Goal: Task Accomplishment & Management: Manage account settings

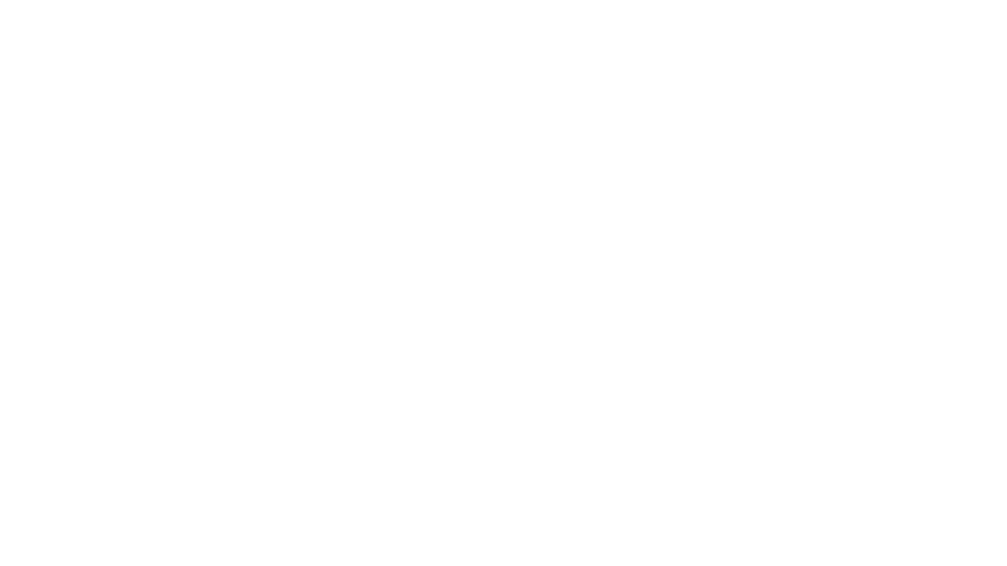
click at [818, 0] on html at bounding box center [503, 0] width 1007 height 0
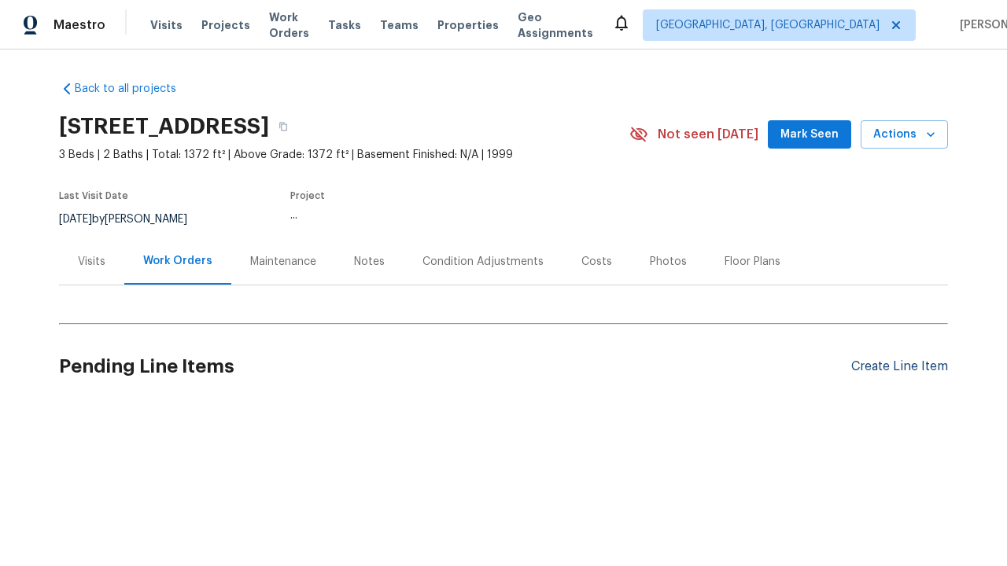
click at [893, 367] on div "Create Line Item" at bounding box center [899, 367] width 97 height 15
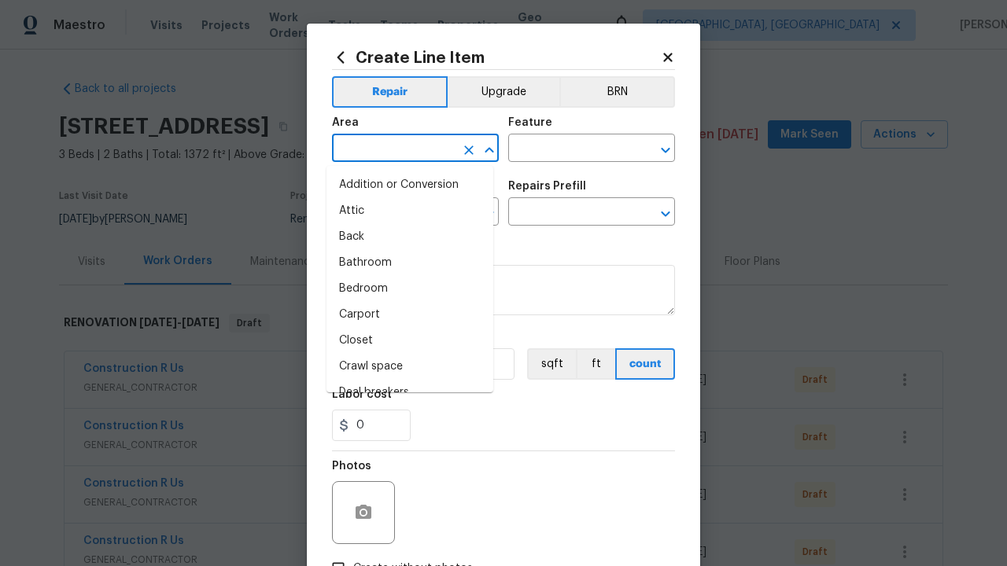
click at [404, 289] on li "Bedroom" at bounding box center [410, 289] width 167 height 26
type input "Bedroom"
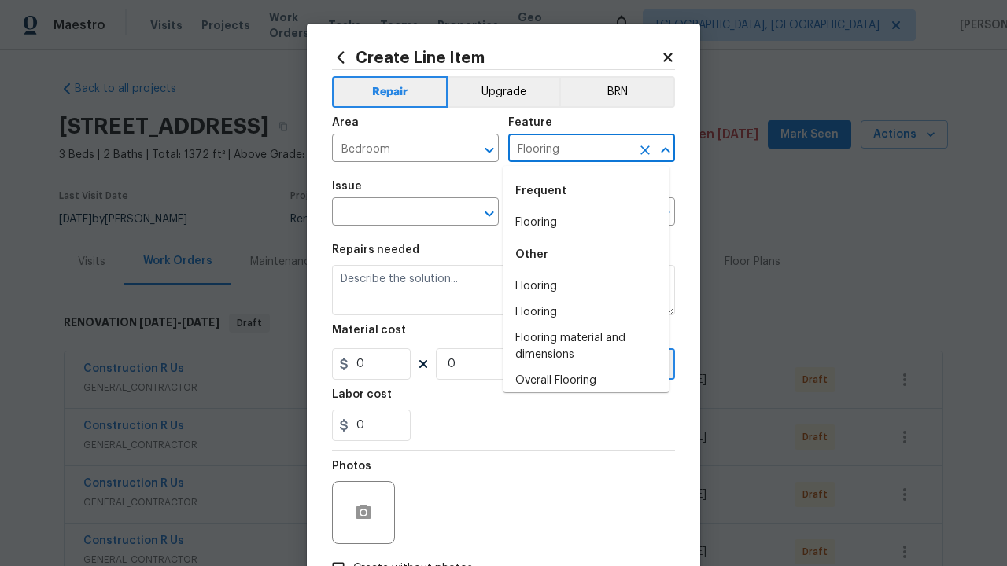
click at [580, 223] on li "Flooring" at bounding box center [586, 223] width 167 height 26
type input "Flooring"
type input "Wallpaper"
type input "ACQ: Flooring"
click at [563, 214] on input "text" at bounding box center [569, 213] width 123 height 24
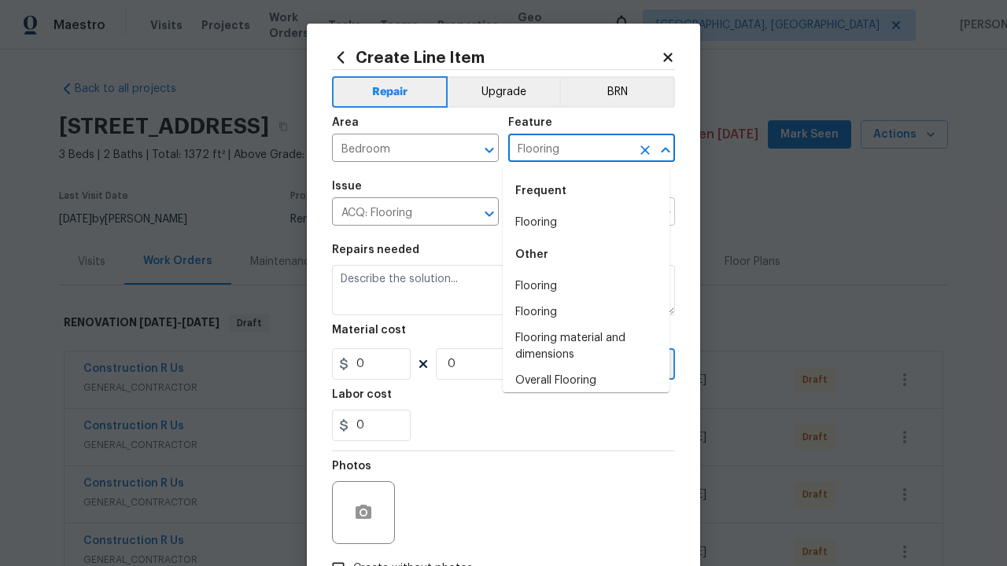
type input "Remove"
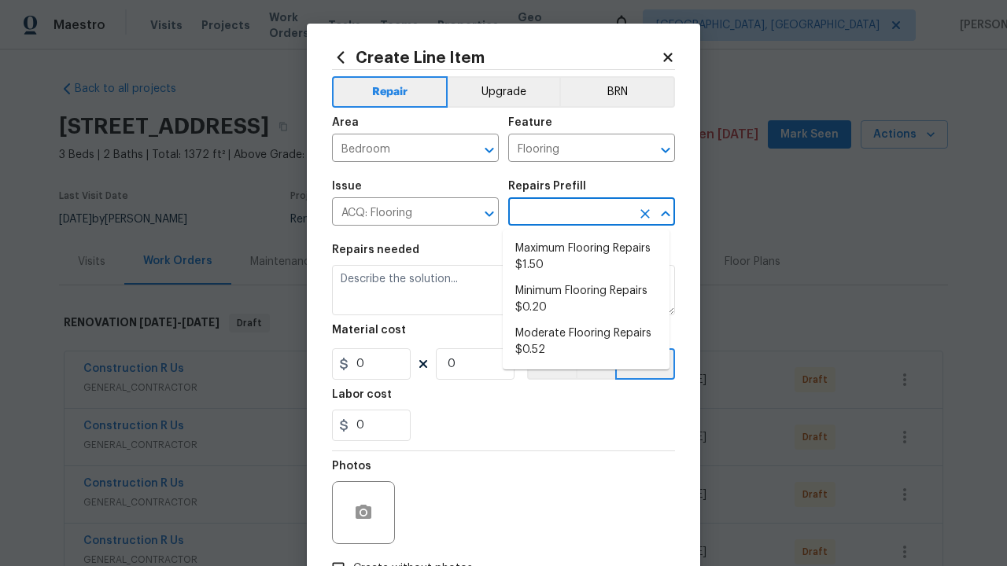
click at [586, 257] on li "Maximum Flooring Repairs $1.50" at bounding box center [586, 257] width 167 height 42
type input "Acquisition"
type input "Maximum Flooring Repairs $1.50"
type textarea "Acquisition Scope: Maximum flooring repairs"
type input "1.5"
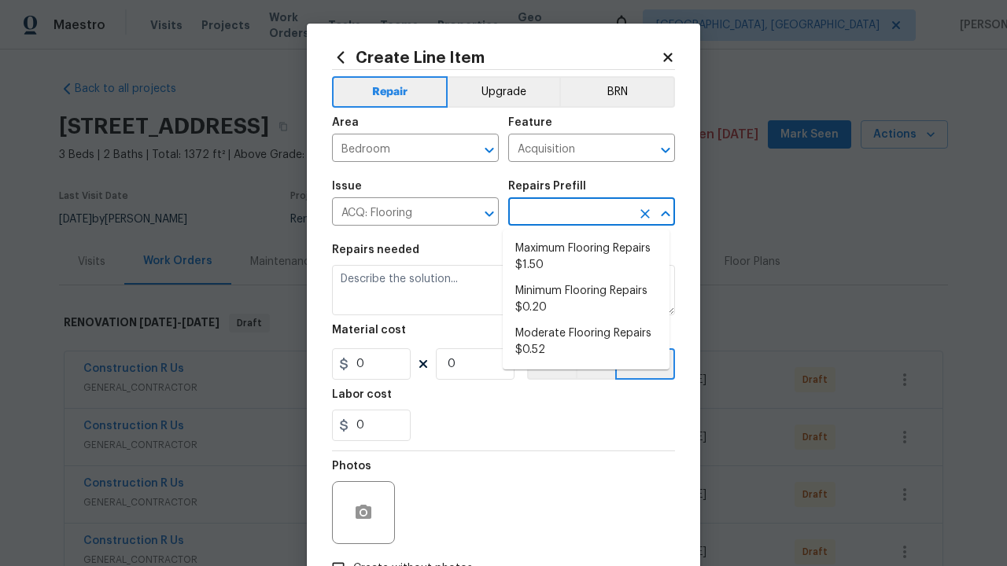
type input "1"
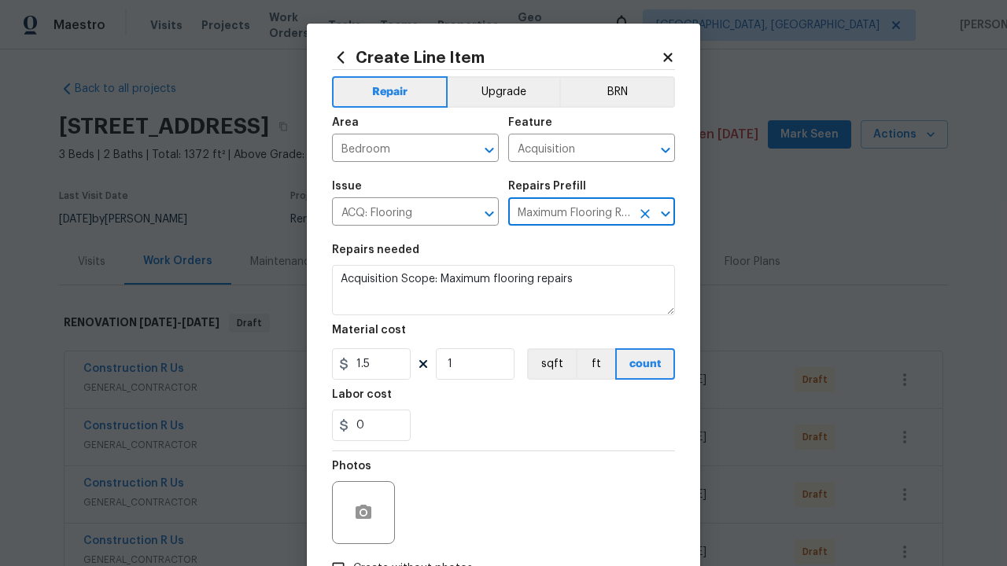
type input "Maximum Flooring Repairs $1.50"
type input "2"
click at [544, 365] on button "sqft" at bounding box center [551, 364] width 49 height 31
click at [332, 554] on input "Create without photos" at bounding box center [338, 569] width 30 height 30
checkbox input "true"
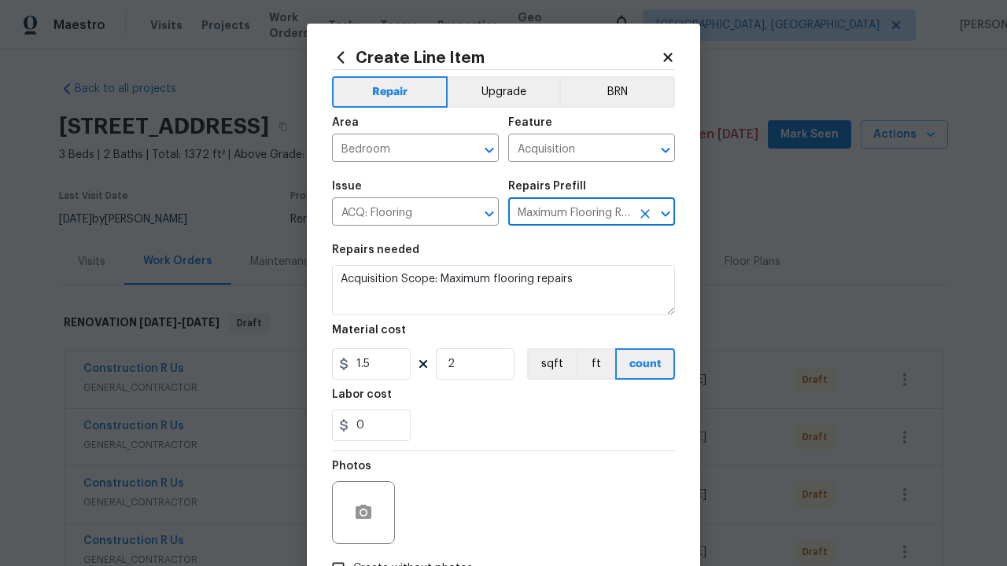
scroll to position [18, 0]
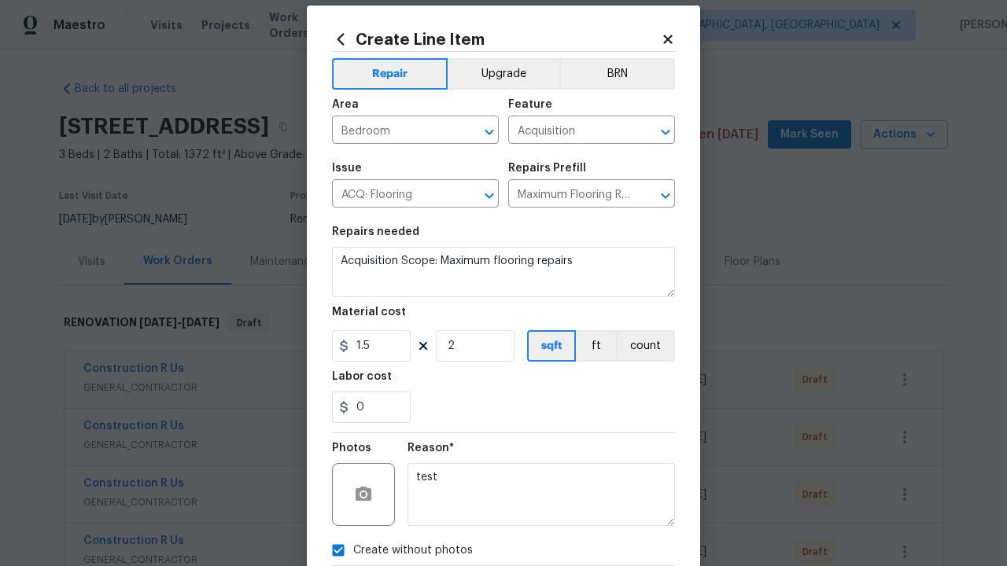
type textarea "test"
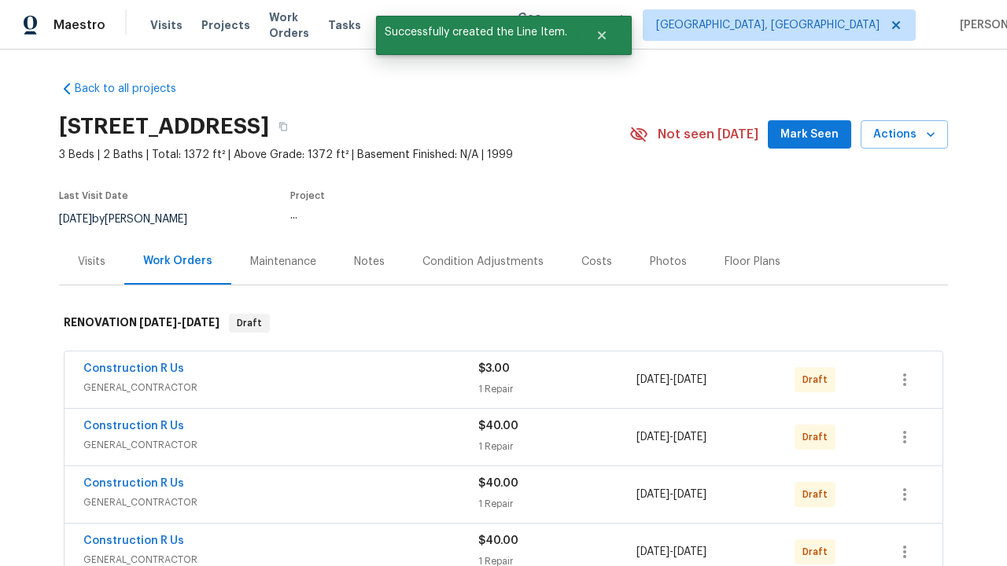
checkbox input "true"
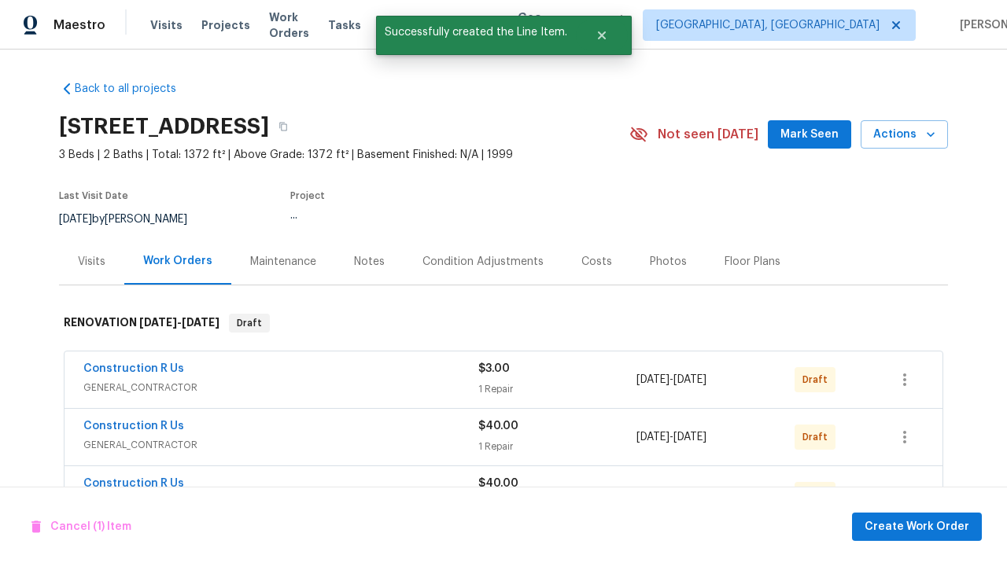
click at [920, 526] on span "Create Work Order" at bounding box center [917, 528] width 105 height 20
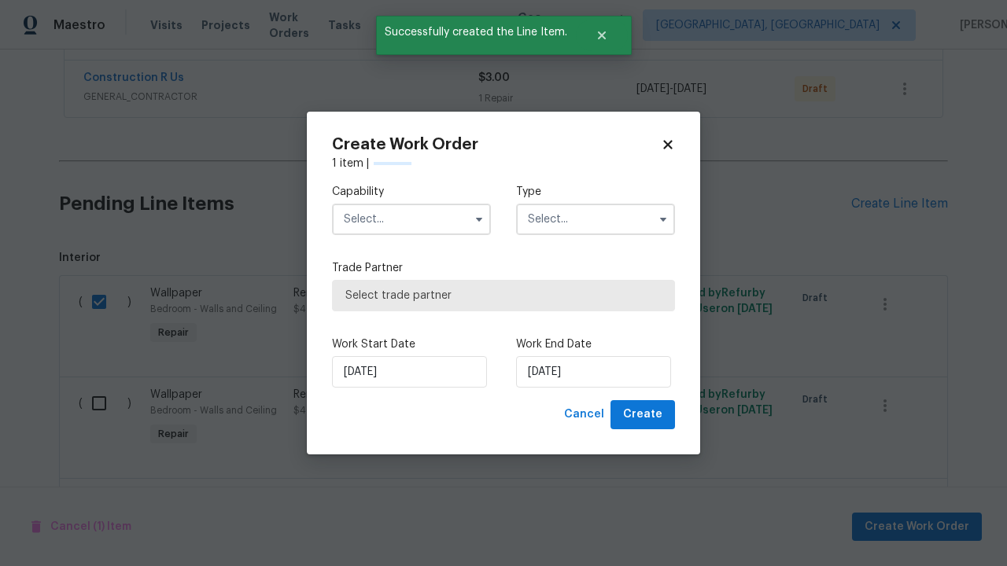
click at [411, 204] on input "text" at bounding box center [411, 219] width 159 height 31
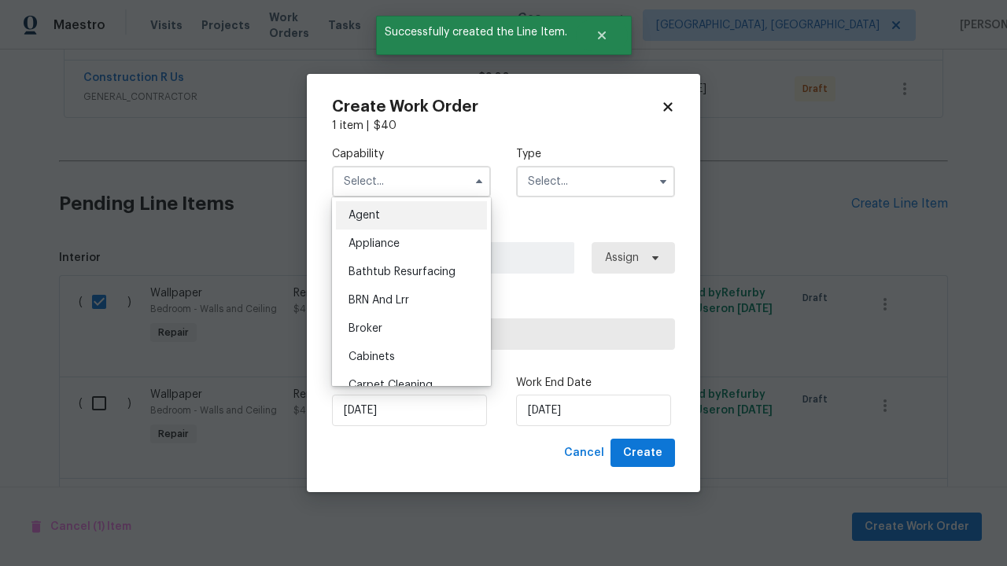
type input "General Contractor"
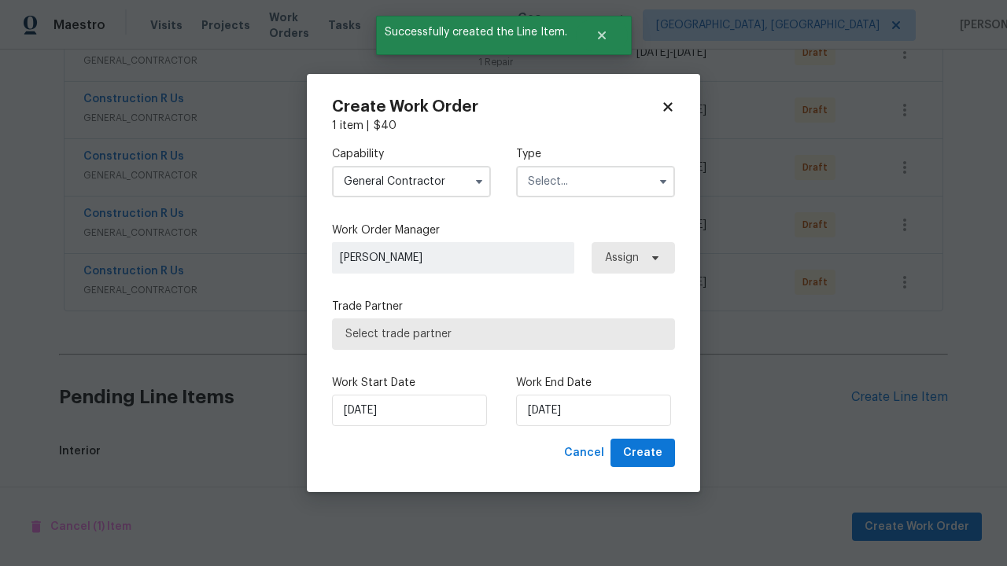
click at [596, 181] on input "text" at bounding box center [595, 181] width 159 height 31
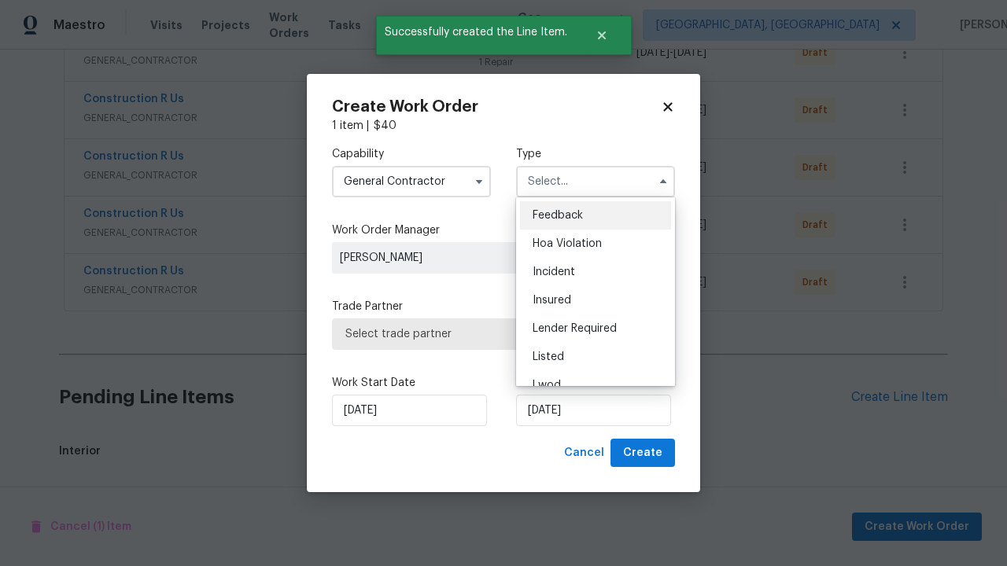
click at [561, 465] on span "Renovation" at bounding box center [562, 470] width 58 height 11
type input "Renovation"
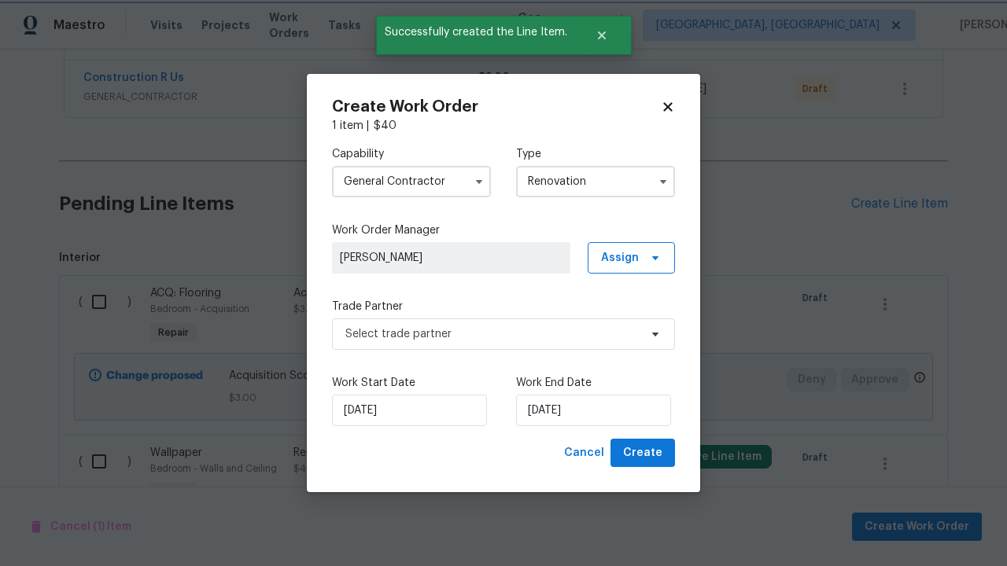
click at [492, 334] on span "Select trade partner" at bounding box center [491, 335] width 293 height 16
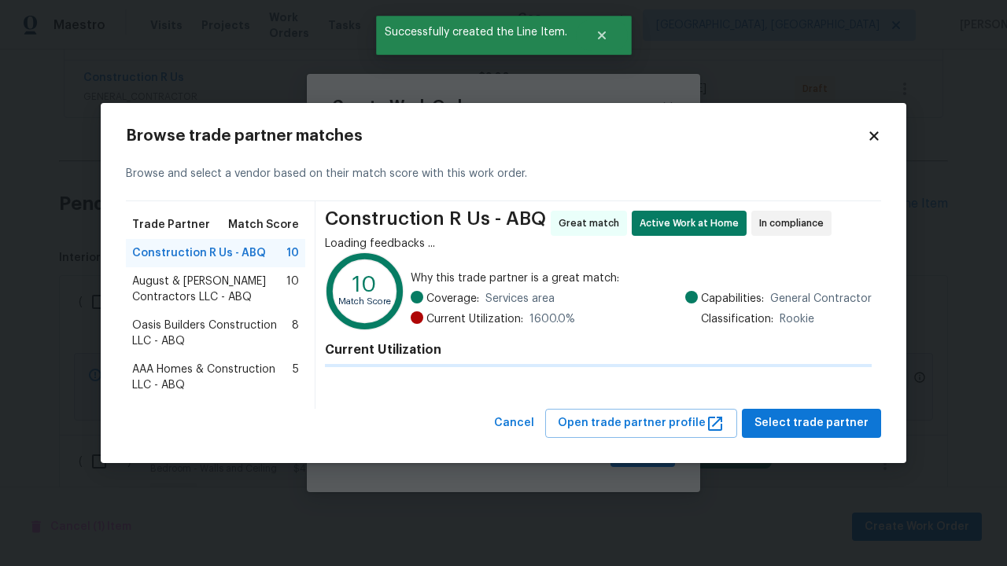
click at [810, 434] on span "Select trade partner" at bounding box center [812, 424] width 114 height 20
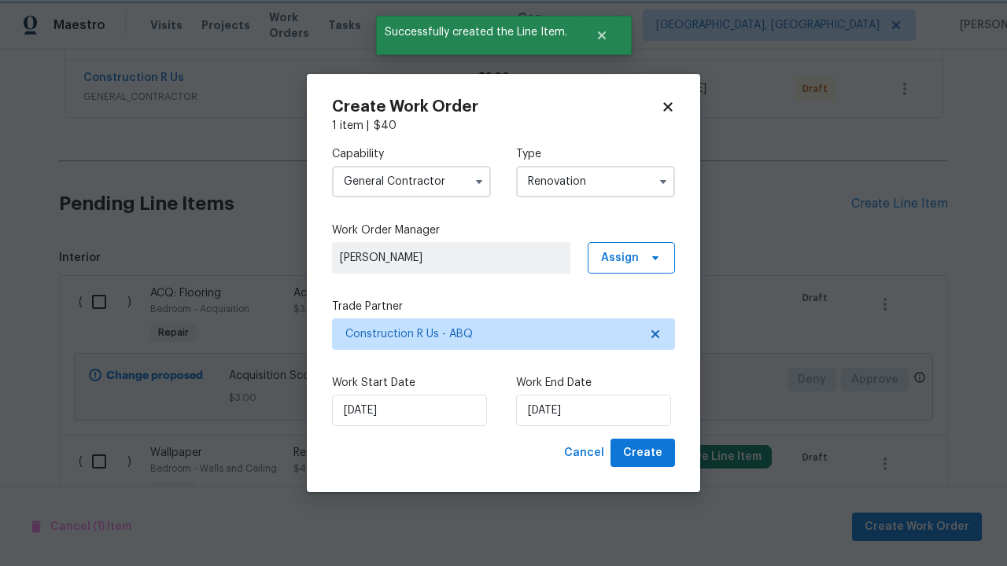
scroll to position [208, 238]
click at [644, 453] on span "Create" at bounding box center [642, 454] width 39 height 20
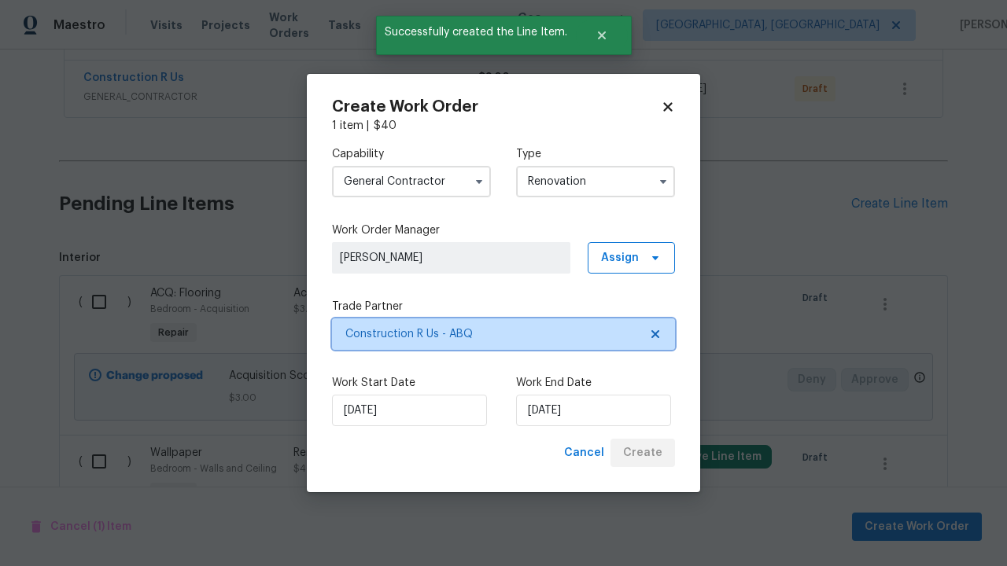
scroll to position [0, 0]
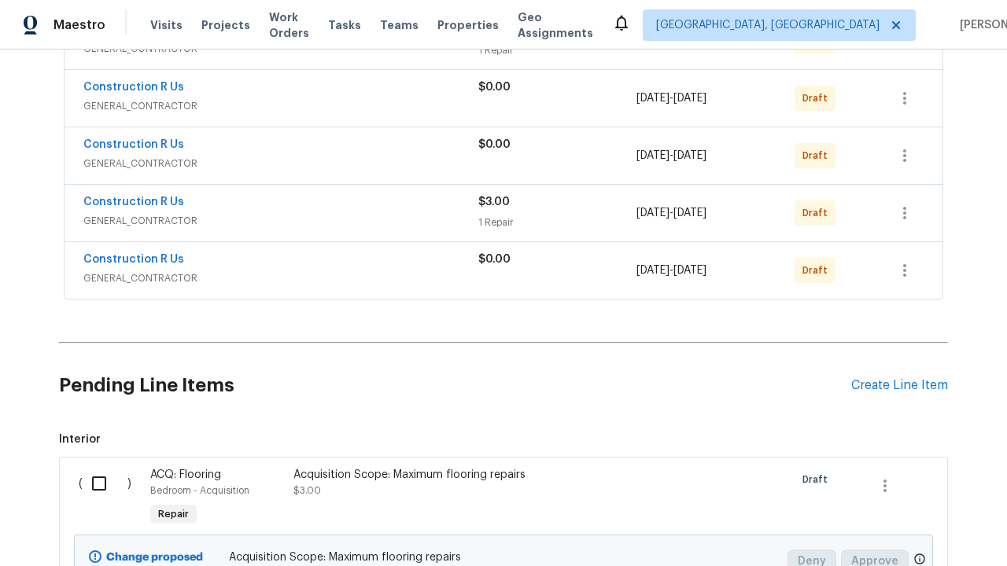
click at [903, 277] on icon "button" at bounding box center [904, 270] width 3 height 13
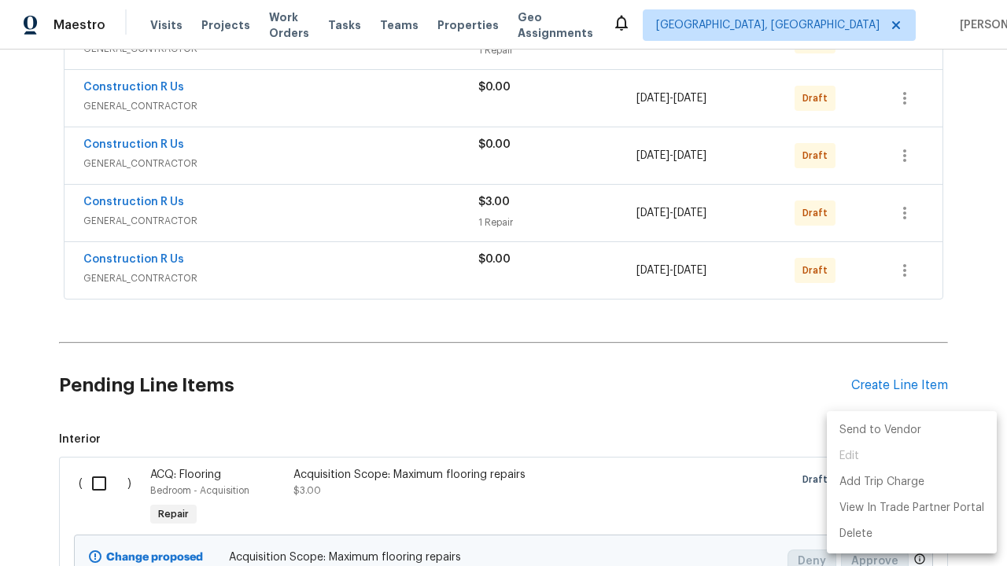
scroll to position [763, 0]
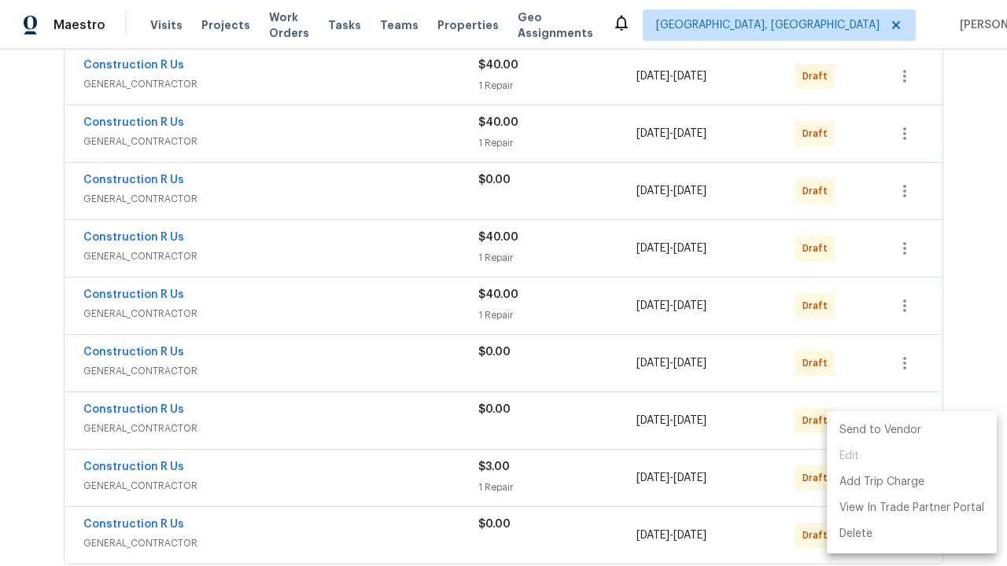
click at [910, 430] on li "Send to Vendor" at bounding box center [912, 431] width 170 height 26
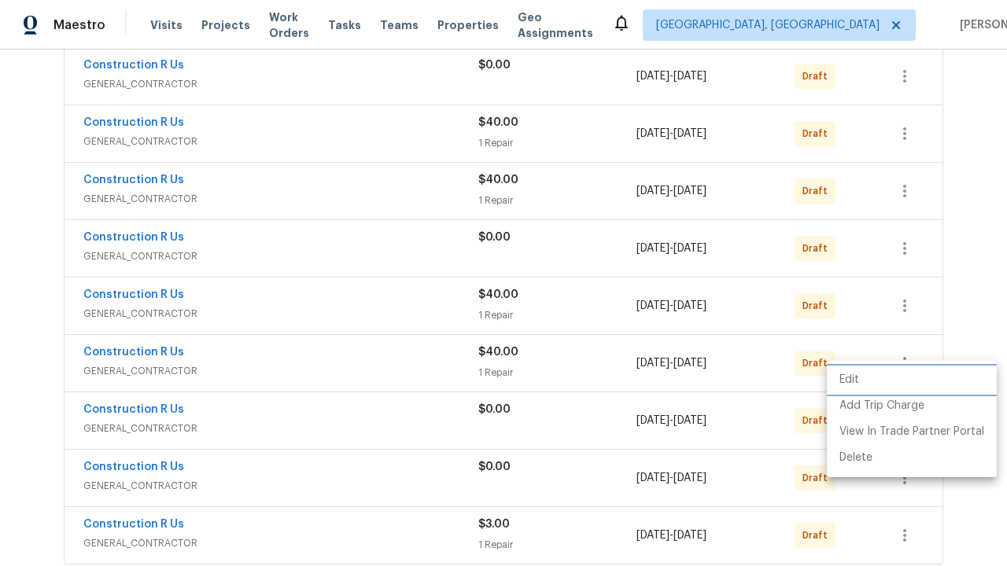
scroll to position [0, 0]
